Goal: Task Accomplishment & Management: Use online tool/utility

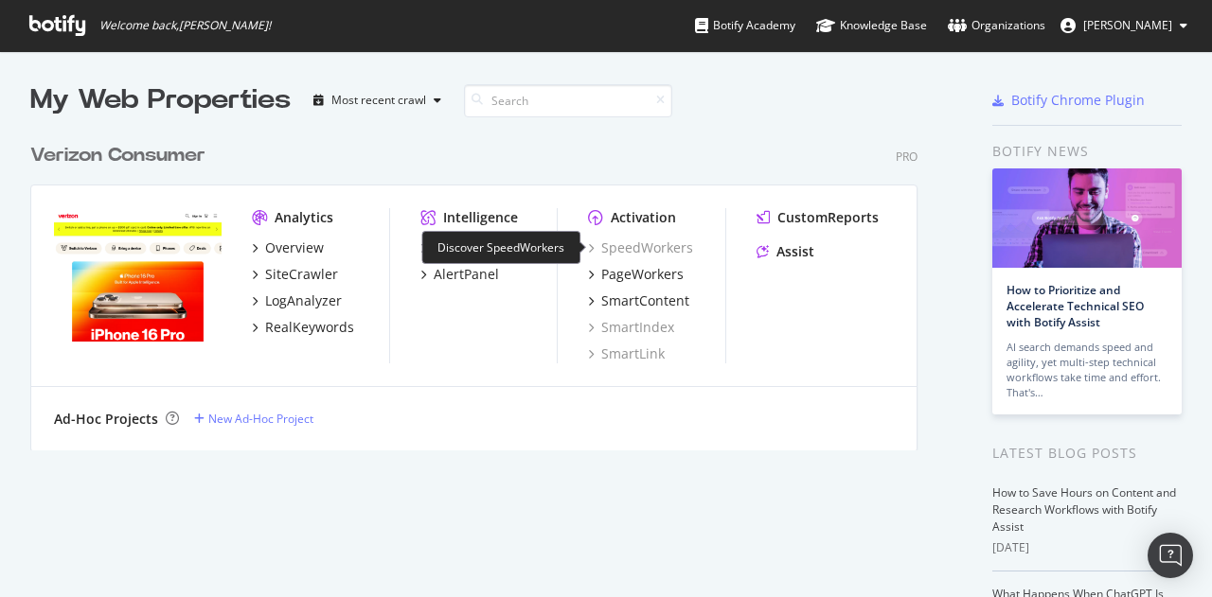
scroll to position [583, 1182]
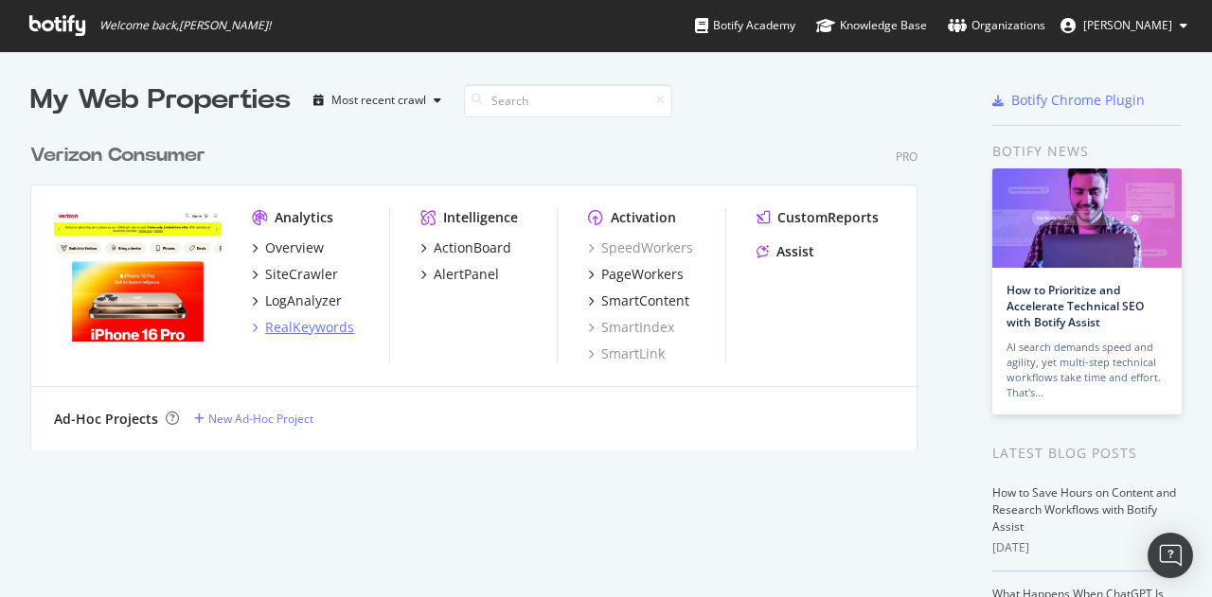
click at [303, 321] on div "RealKeywords" at bounding box center [309, 327] width 89 height 19
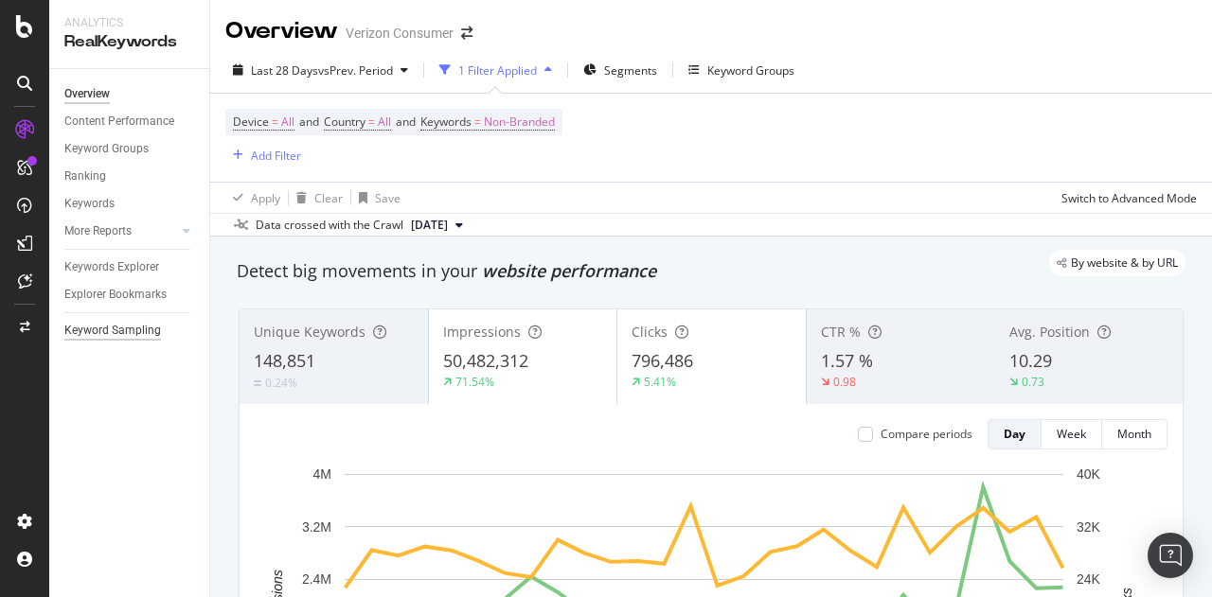
click at [137, 327] on div "Keyword Sampling" at bounding box center [112, 331] width 97 height 20
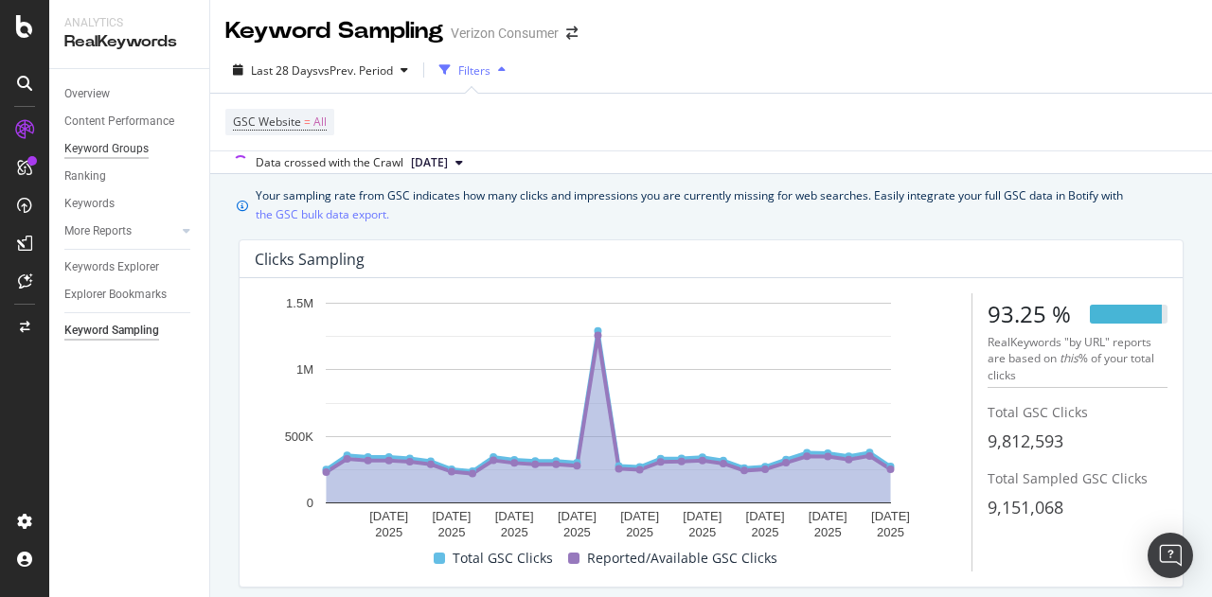
click at [120, 146] on div "Keyword Groups" at bounding box center [106, 149] width 84 height 20
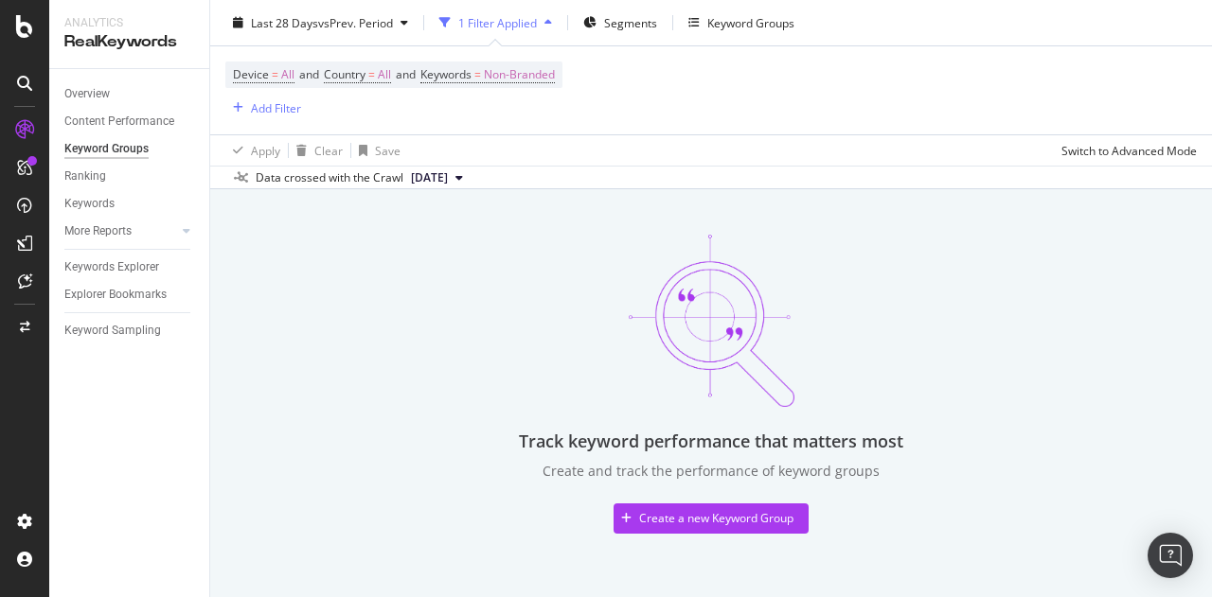
scroll to position [101, 0]
click at [693, 506] on div "Create a new Keyword Group" at bounding box center [703, 518] width 180 height 28
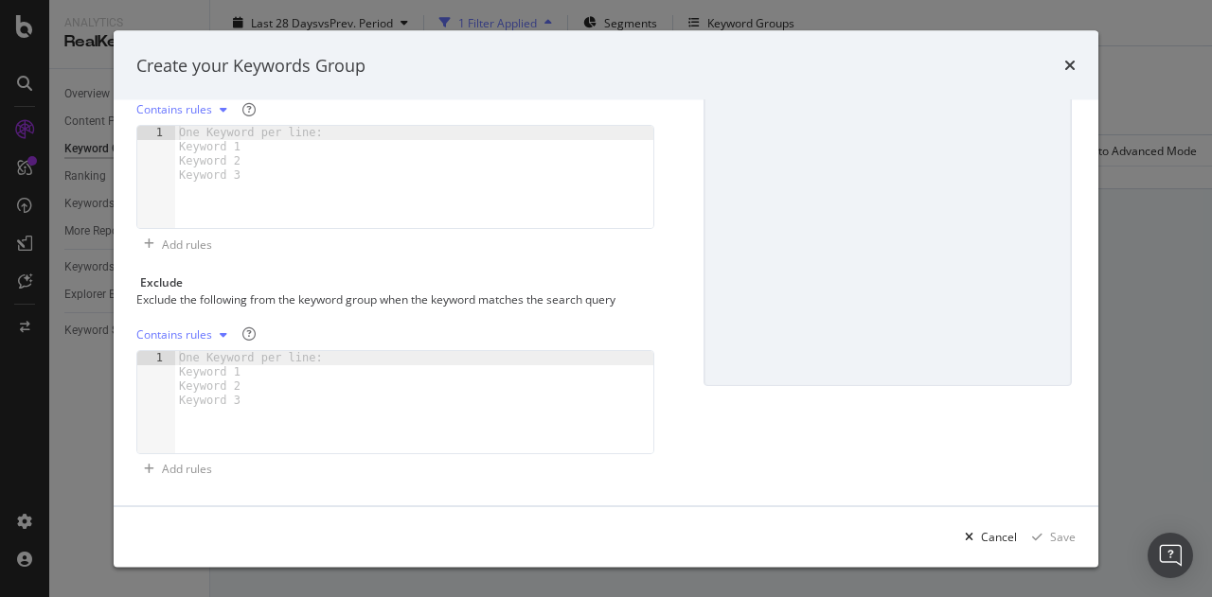
scroll to position [203, 0]
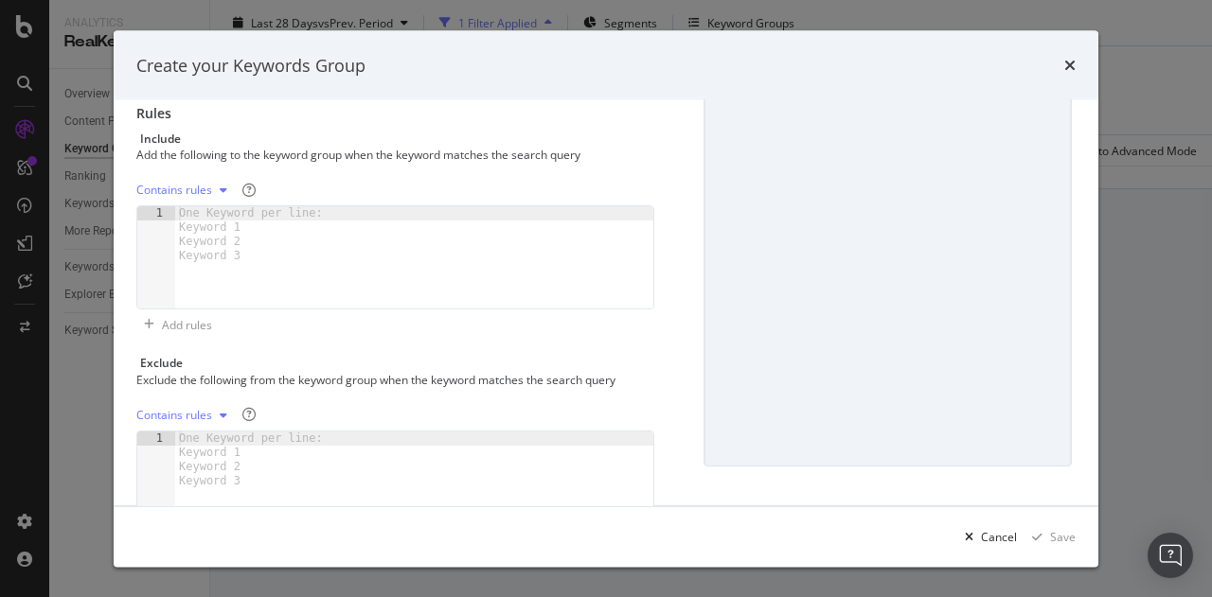
click at [206, 191] on div "Contains rules" at bounding box center [174, 191] width 76 height 11
click at [351, 176] on div "Contains rules" at bounding box center [395, 191] width 518 height 30
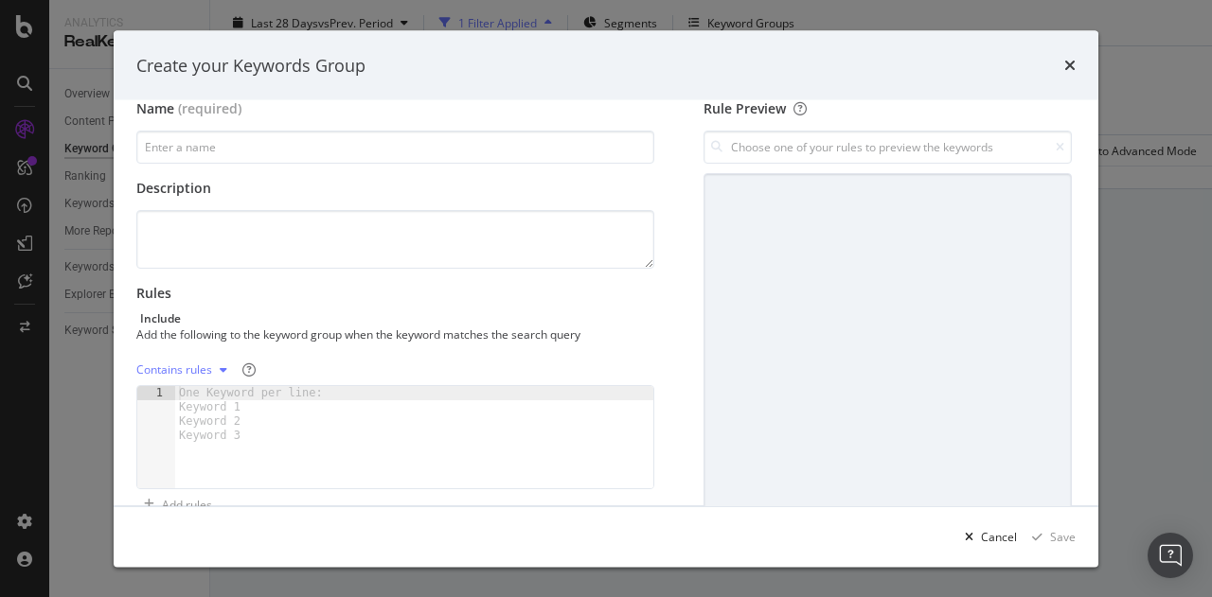
scroll to position [16, 0]
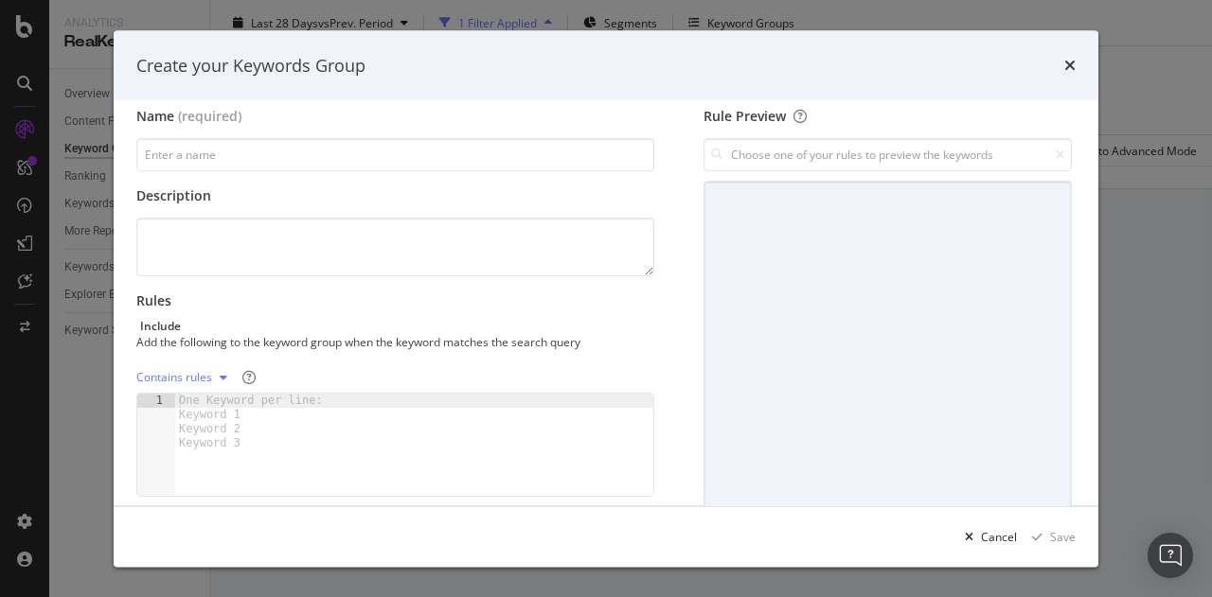
click at [1058, 73] on div "Create your Keywords Group" at bounding box center [605, 65] width 939 height 25
click at [1068, 71] on icon "times" at bounding box center [1069, 65] width 11 height 15
